Goal: Check status: Check status

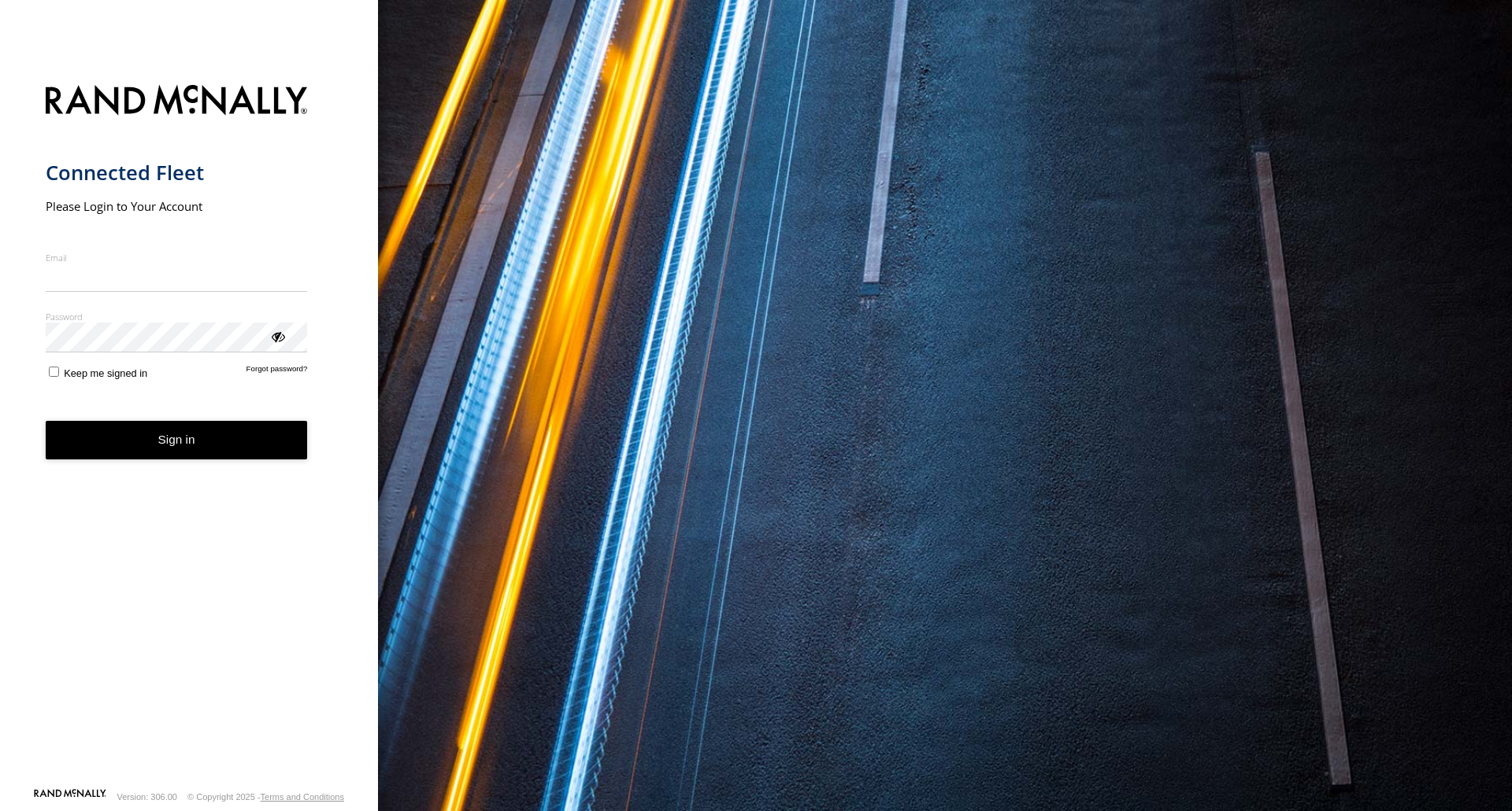
type input "**********"
click at [180, 450] on button "Sign in" at bounding box center [176, 440] width 263 height 38
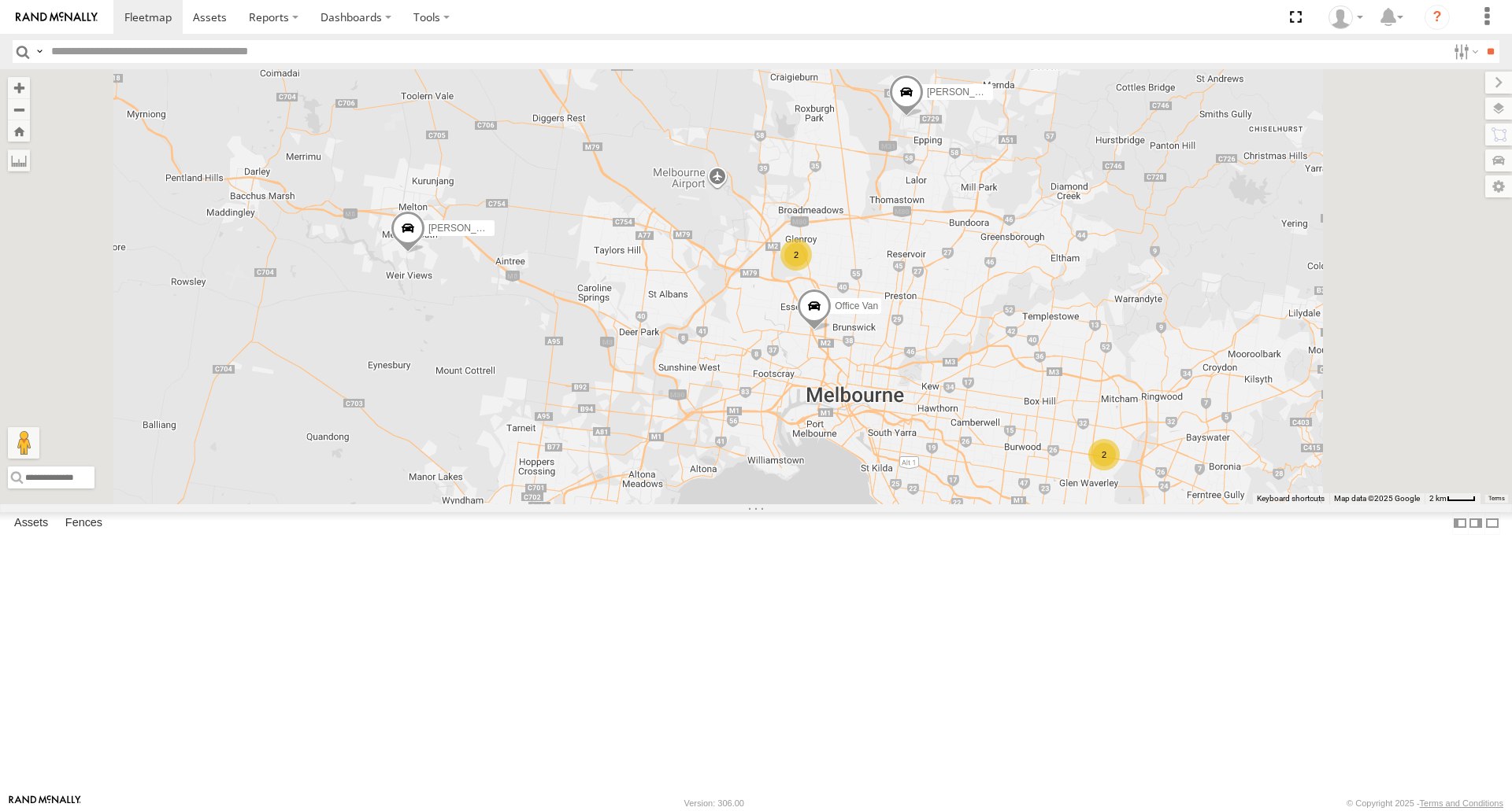
click at [0, 0] on div "Rob Serpell" at bounding box center [0, 0] width 0 height 0
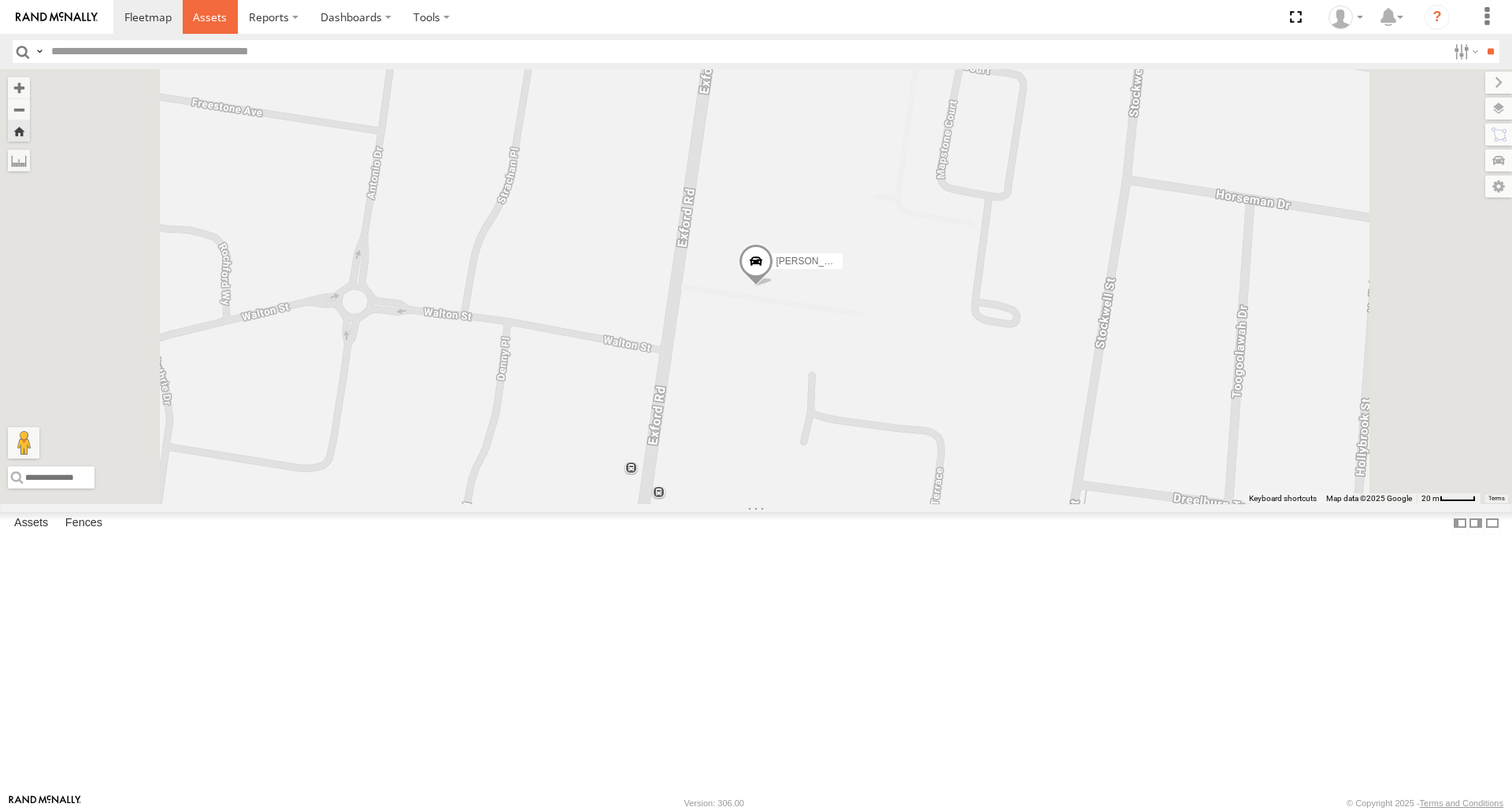
click at [216, 15] on span at bounding box center [209, 16] width 34 height 15
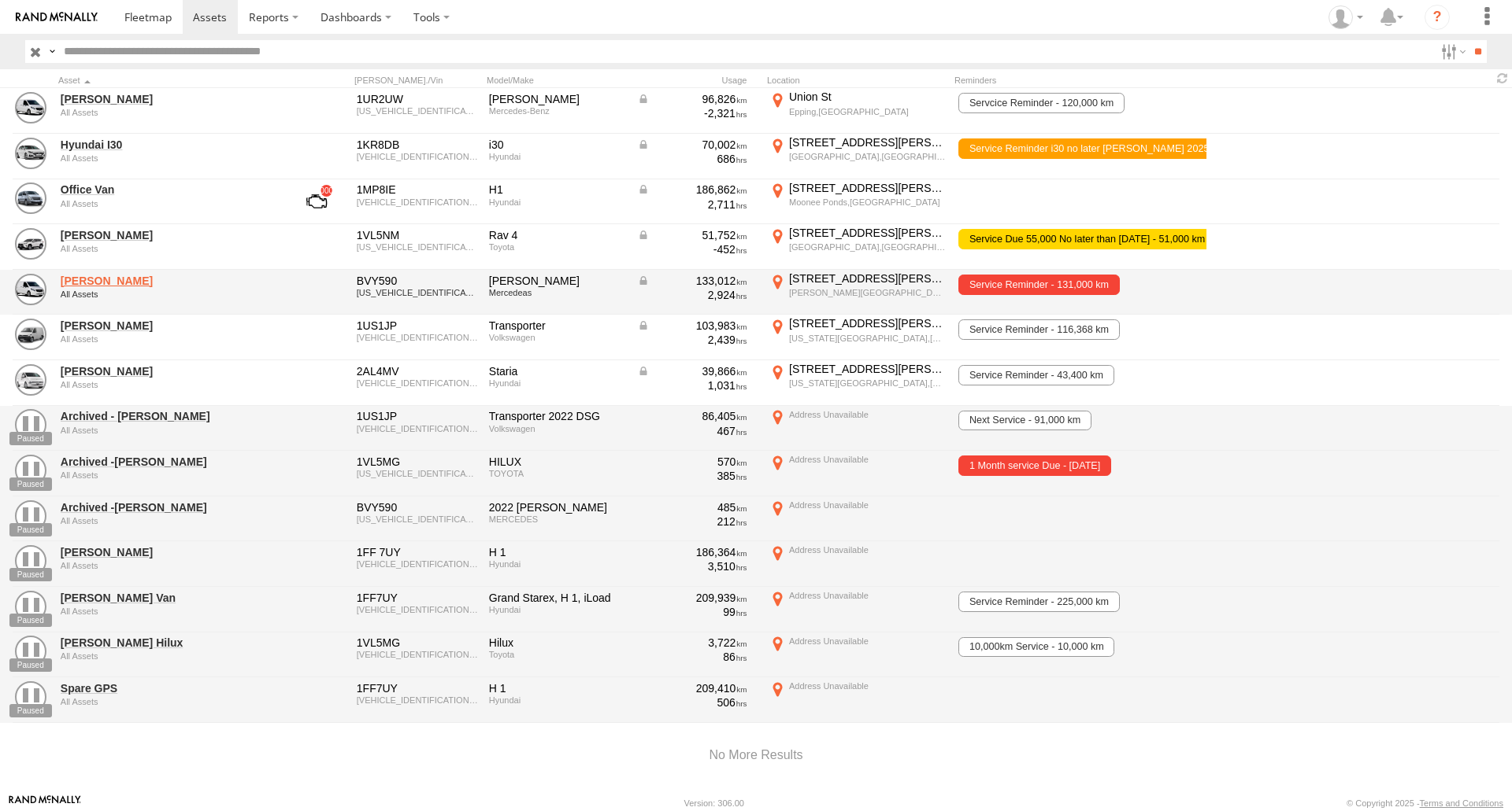
click at [108, 281] on link "Rob Serpell" at bounding box center [168, 282] width 215 height 15
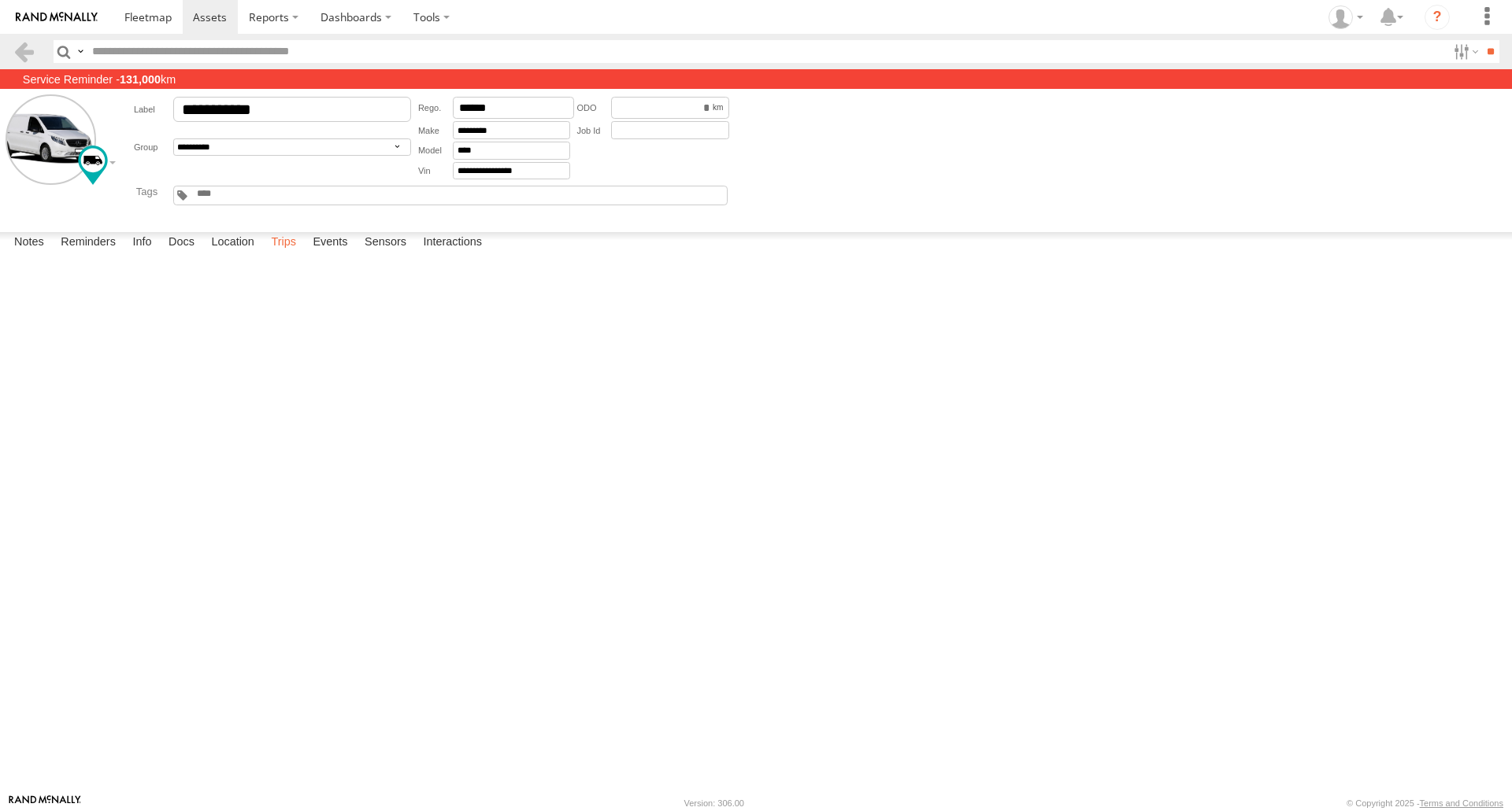
click at [289, 254] on label "Trips" at bounding box center [283, 243] width 41 height 22
